Goal: Transaction & Acquisition: Purchase product/service

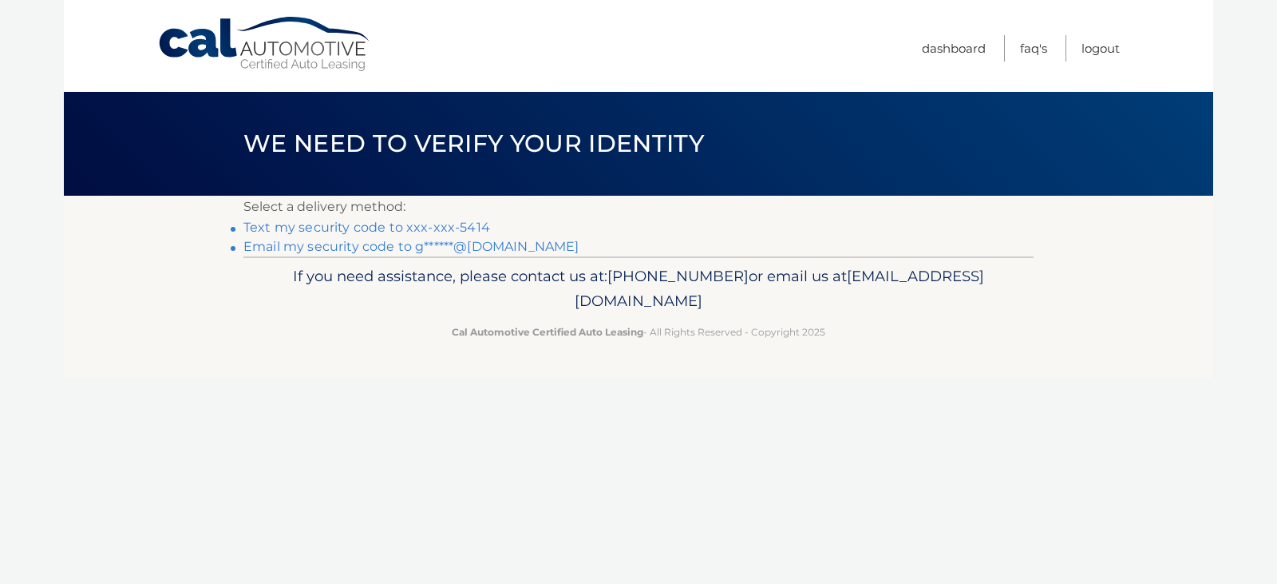
click at [351, 227] on link "Text my security code to xxx-xxx-5414" at bounding box center [366, 227] width 247 height 15
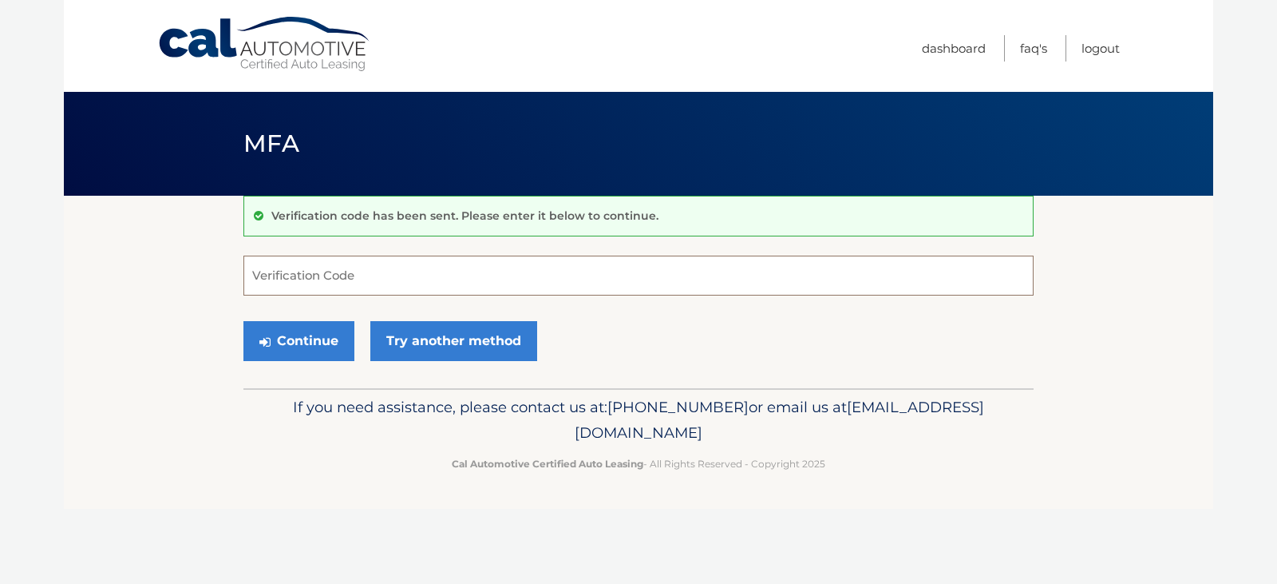
click at [287, 275] on input "Verification Code" at bounding box center [638, 275] width 790 height 40
type input "486516"
click at [315, 334] on button "Continue" at bounding box center [298, 341] width 111 height 40
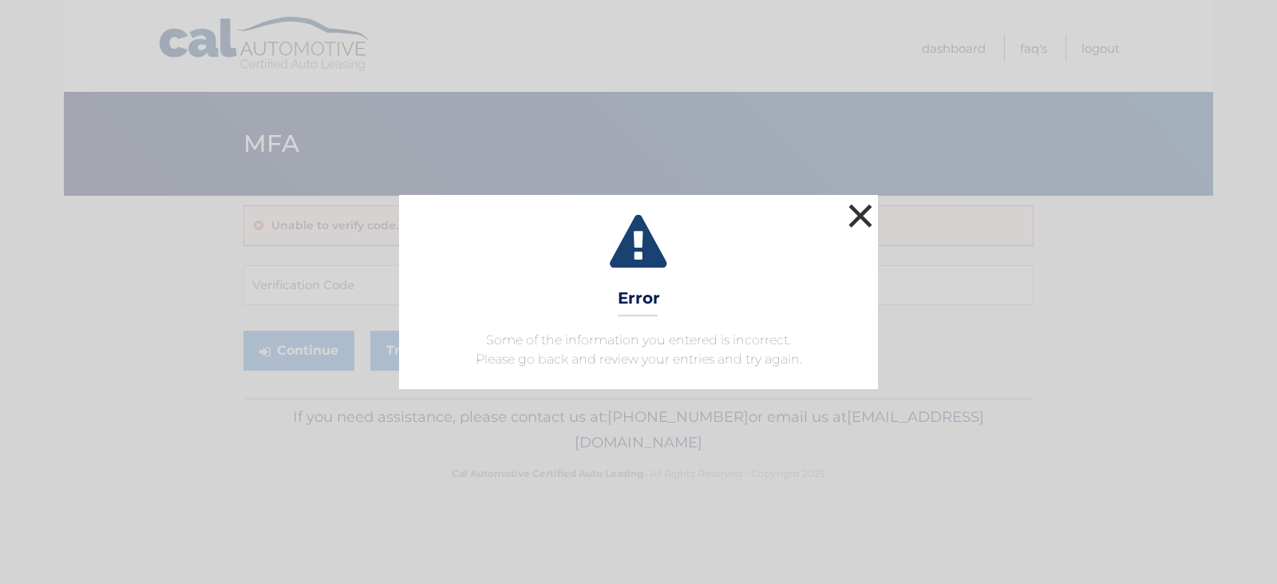
click at [861, 216] on button "×" at bounding box center [861, 216] width 32 height 32
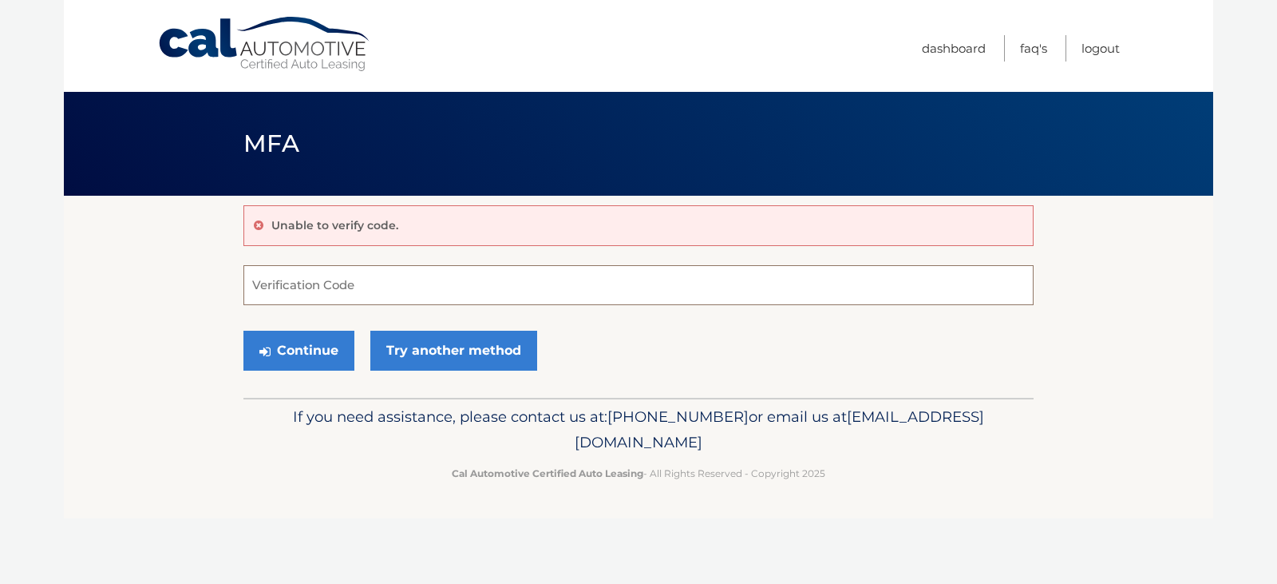
click at [346, 285] on input "Verification Code" at bounding box center [638, 285] width 790 height 40
type input "486515"
click at [303, 358] on button "Continue" at bounding box center [298, 351] width 111 height 40
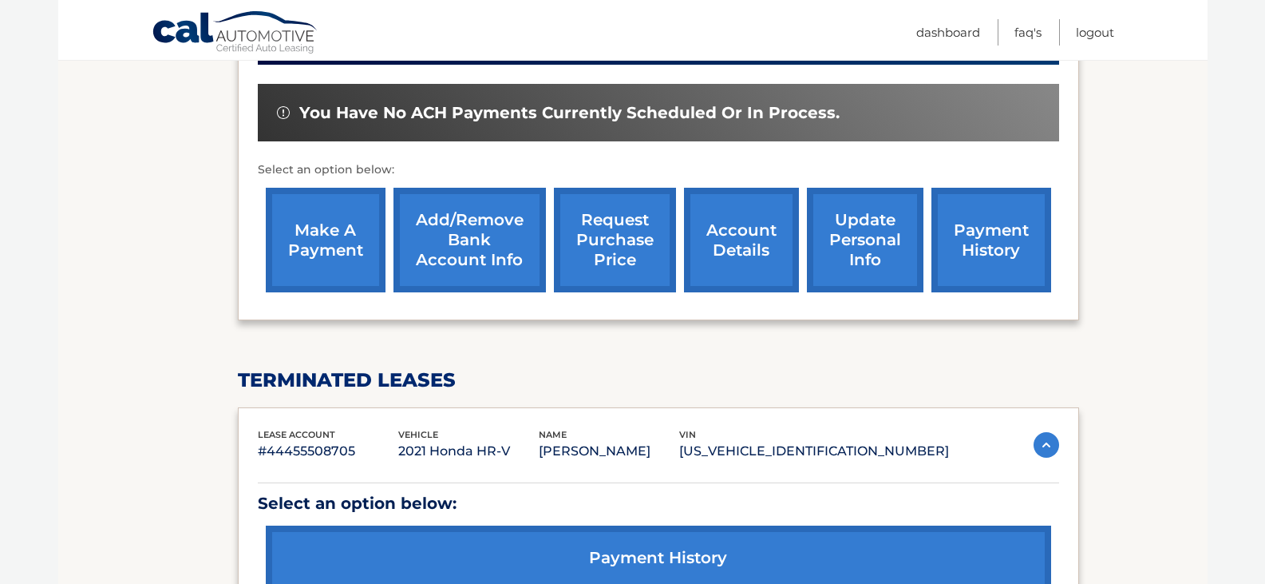
scroll to position [479, 0]
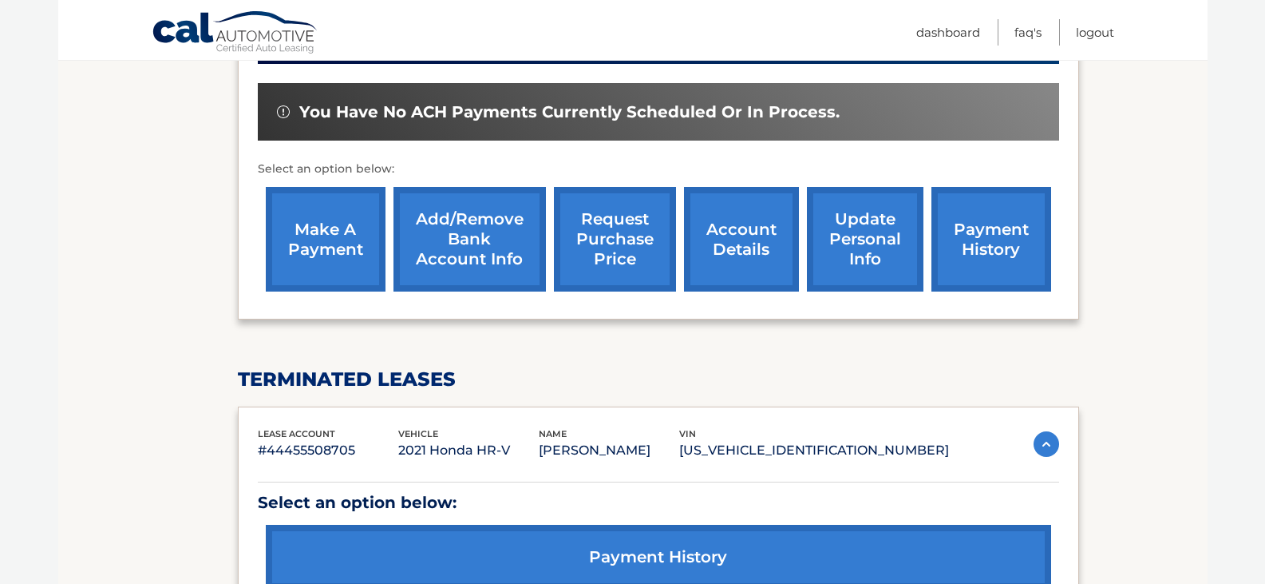
click at [329, 231] on link "make a payment" at bounding box center [326, 239] width 120 height 105
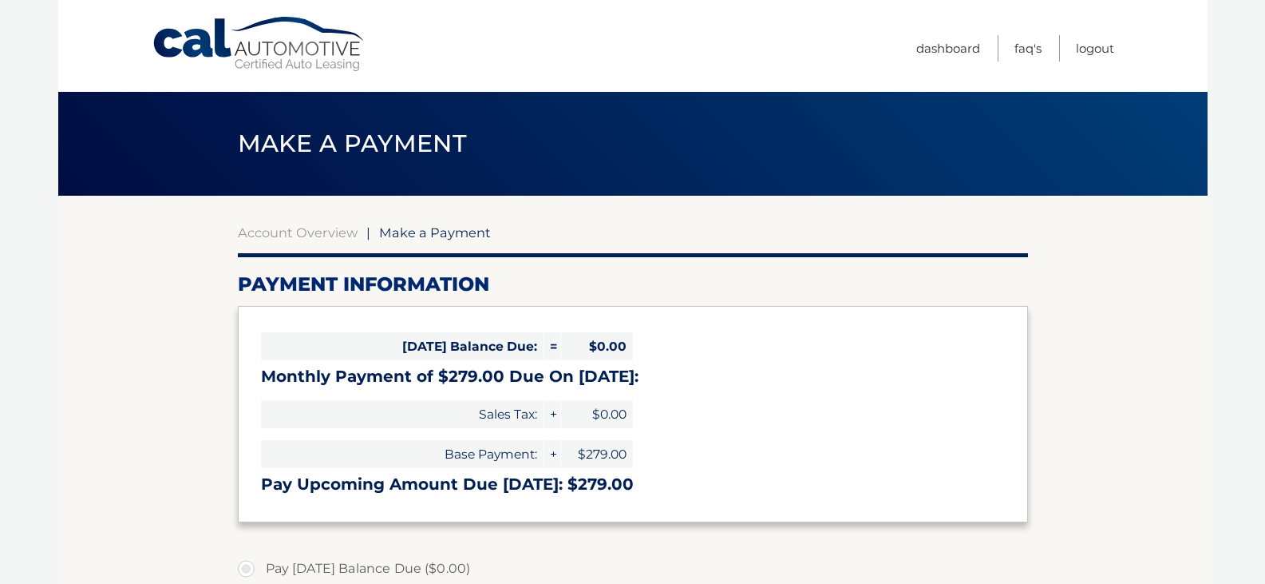
select select "YWFmODYxYWYtZDFjYS00Njc2LTk2ZmUtYTY2N2FlMzFiYTQz"
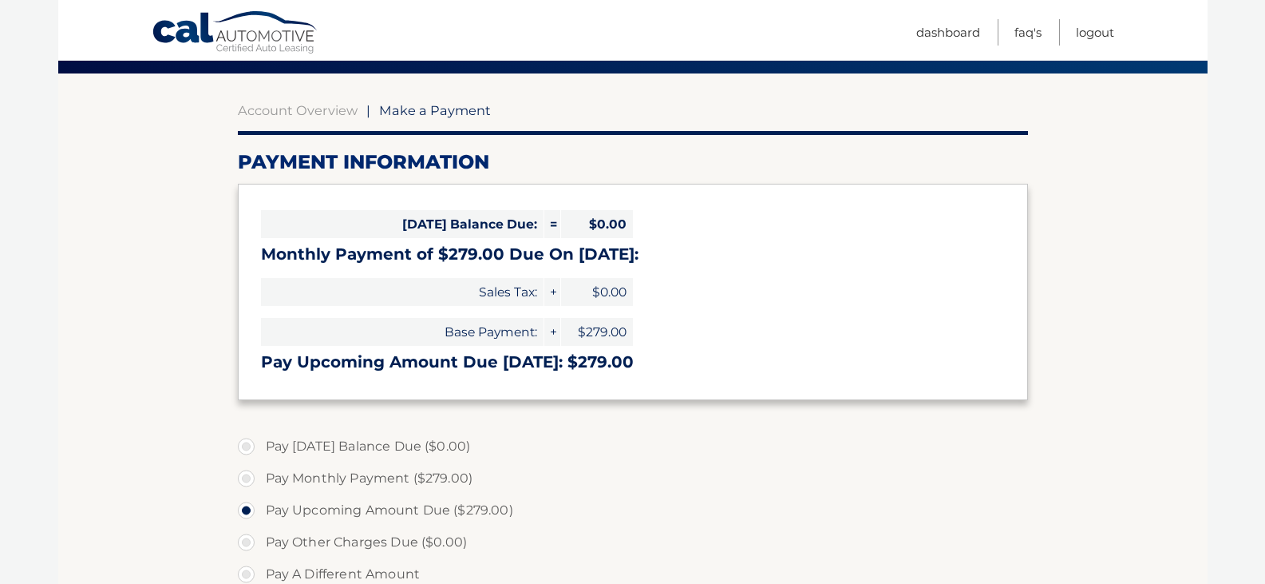
scroll to position [160, 0]
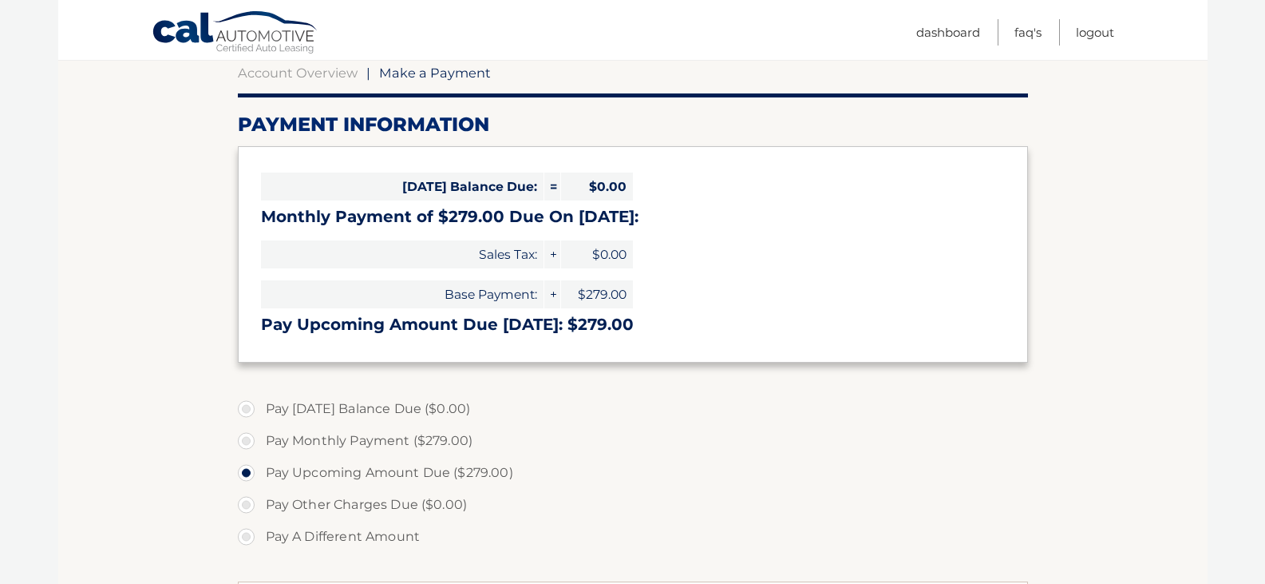
click at [253, 441] on label "Pay Monthly Payment ($279.00)" at bounding box center [633, 441] width 790 height 32
click at [253, 441] on input "Pay Monthly Payment ($279.00)" at bounding box center [252, 438] width 16 height 26
radio input "true"
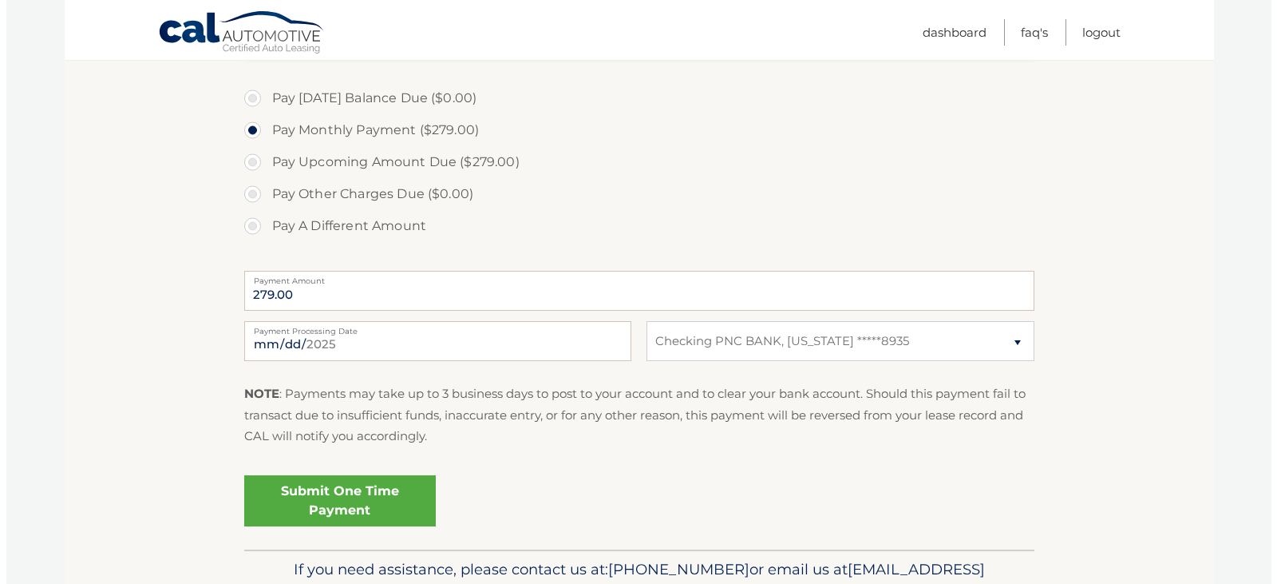
scroll to position [479, 0]
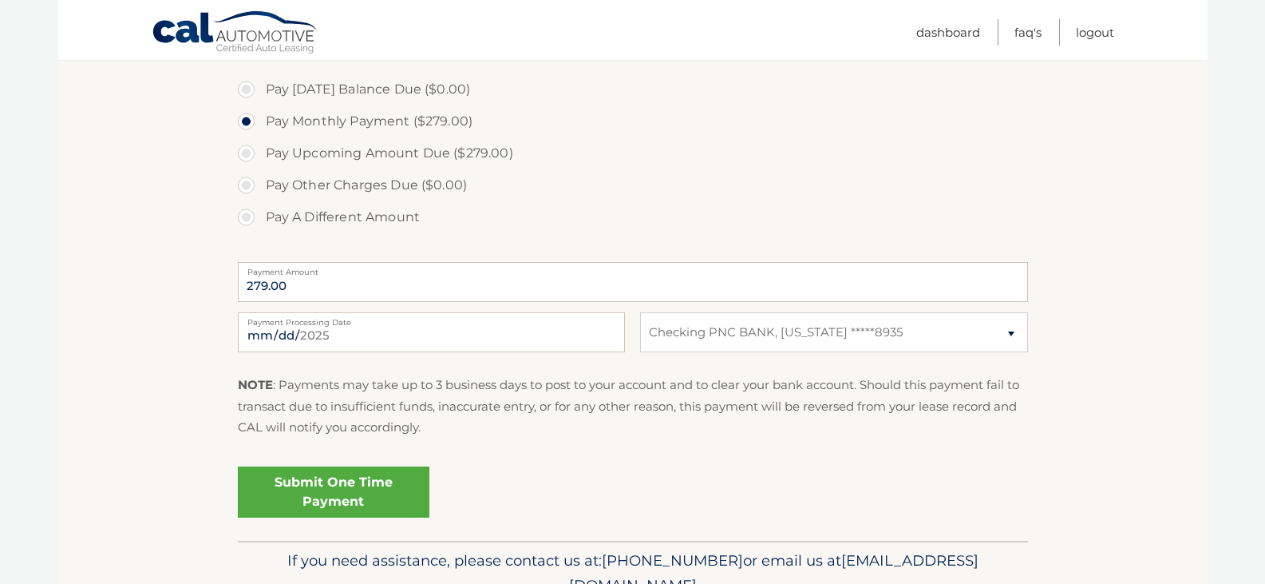
click at [385, 494] on link "Submit One Time Payment" at bounding box center [334, 491] width 192 height 51
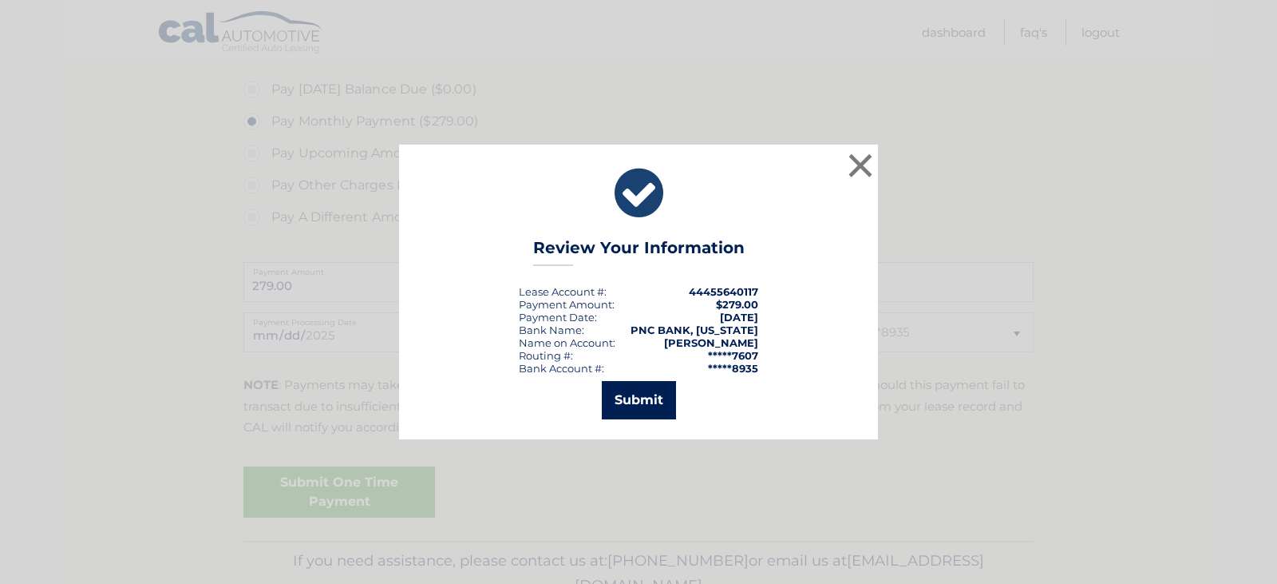
click at [642, 398] on button "Submit" at bounding box center [639, 400] width 74 height 38
